Goal: Find specific page/section: Find specific page/section

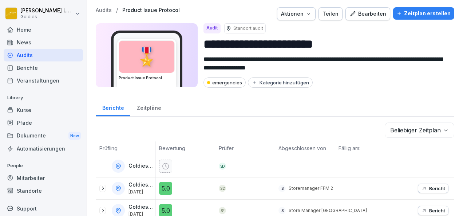
click at [36, 108] on div "Kurse" at bounding box center [43, 110] width 79 height 13
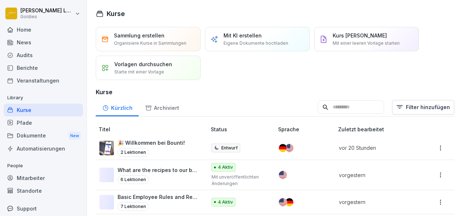
click at [35, 71] on div "Berichte" at bounding box center [43, 67] width 79 height 13
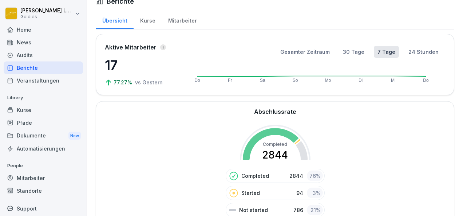
click at [44, 55] on div "Audits" at bounding box center [43, 55] width 79 height 13
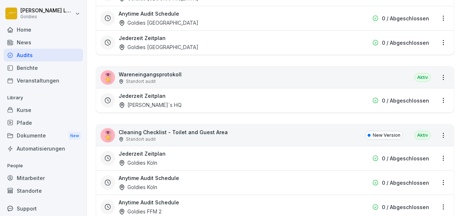
scroll to position [2354, 0]
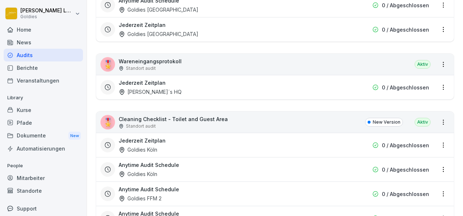
click at [151, 115] on p "Cleaning Checklist - Toilet and Guest Area" at bounding box center [173, 119] width 109 height 8
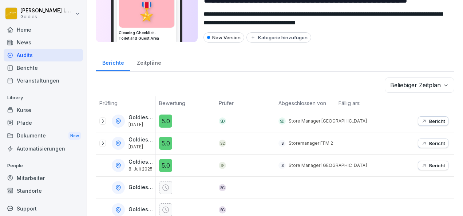
scroll to position [57, 0]
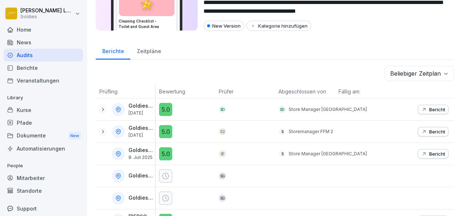
click at [436, 152] on p "Bericht" at bounding box center [437, 154] width 16 height 6
